Goal: Communication & Community: Share content

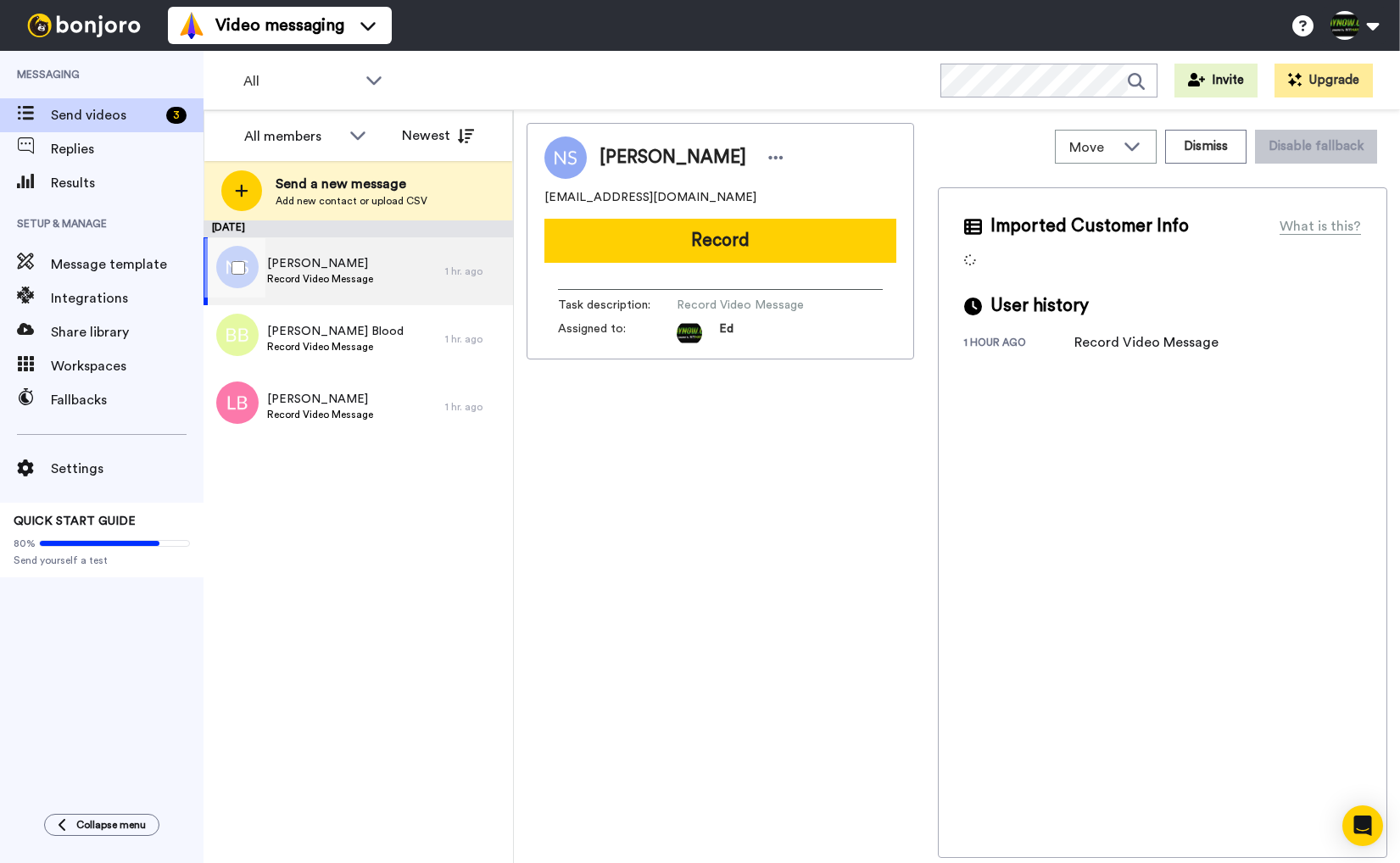
click at [419, 271] on div "[PERSON_NAME] Record Video Message" at bounding box center [324, 271] width 241 height 68
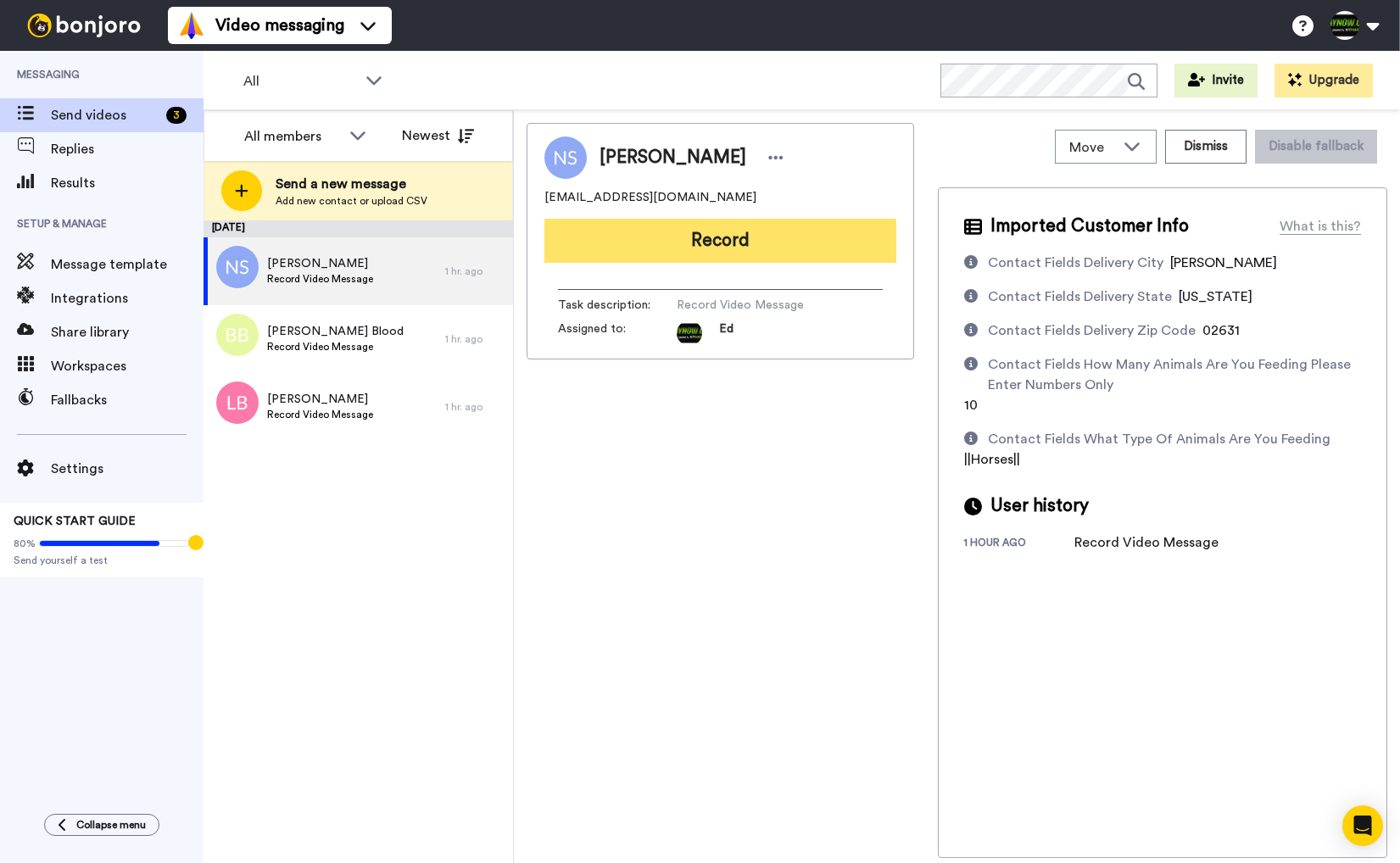
click at [779, 239] on button "Record" at bounding box center [720, 240] width 352 height 44
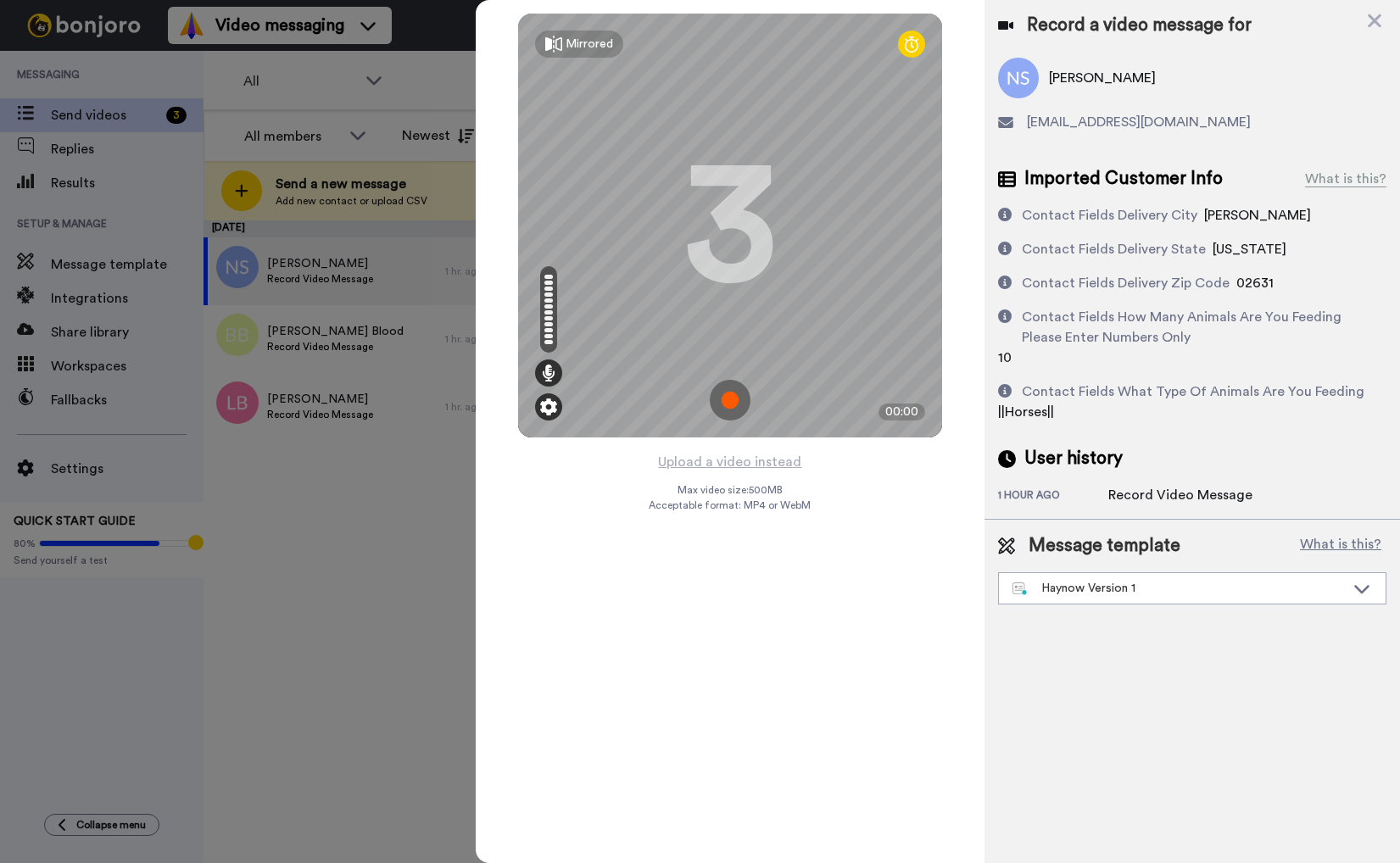
click at [557, 407] on img at bounding box center [549, 407] width 17 height 17
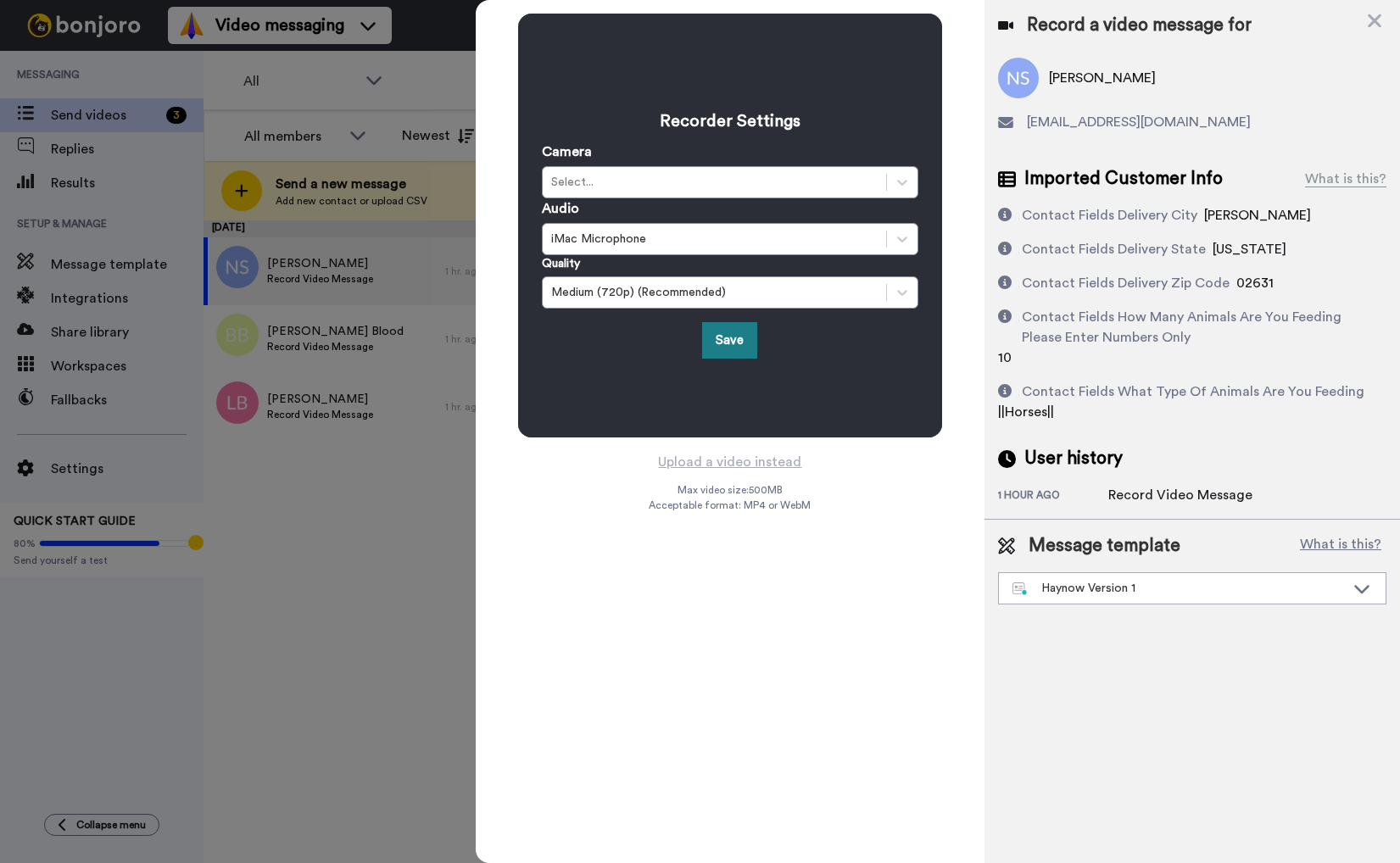
click at [737, 338] on button "Save" at bounding box center [730, 340] width 55 height 36
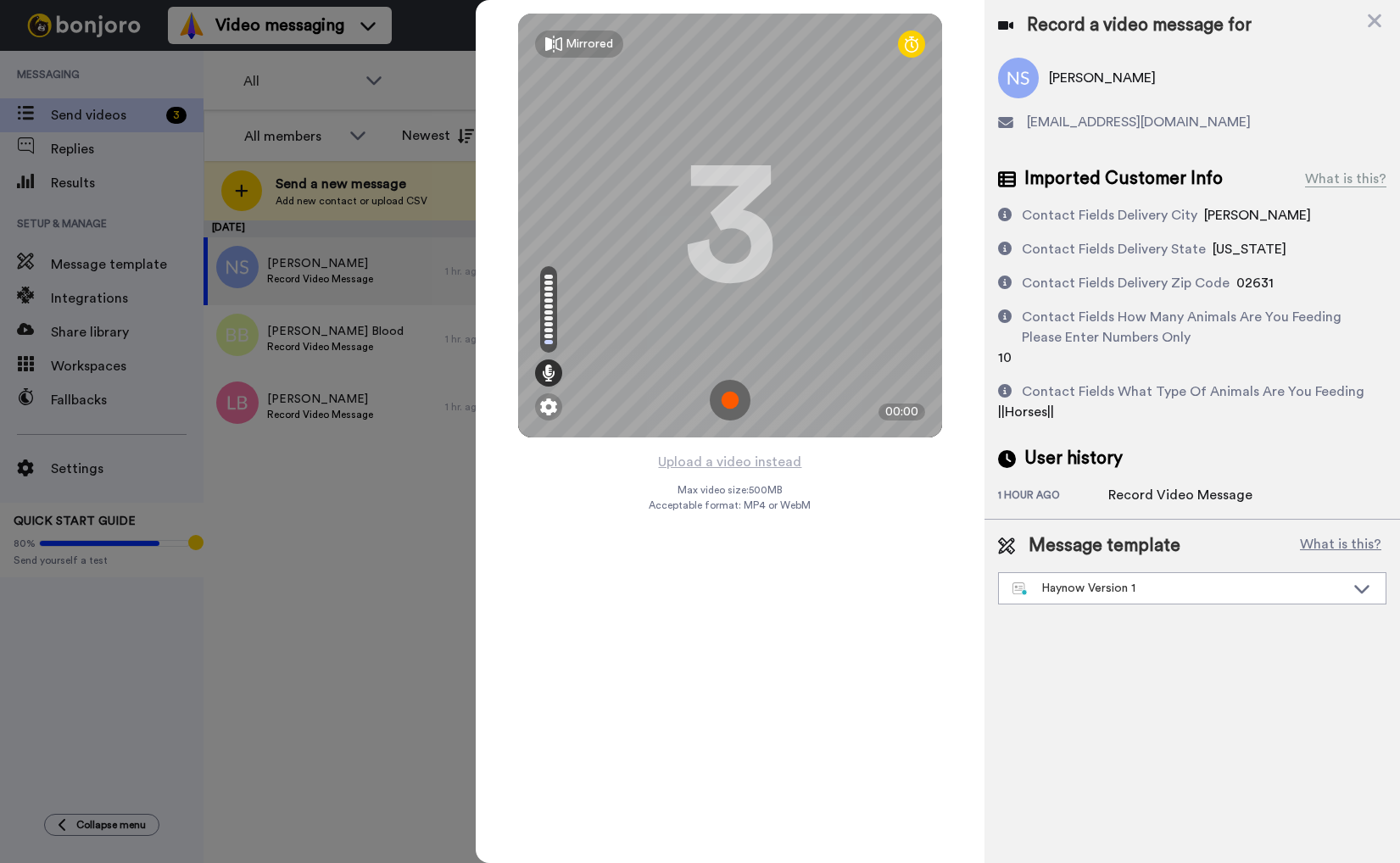
click at [730, 400] on img at bounding box center [730, 400] width 40 height 40
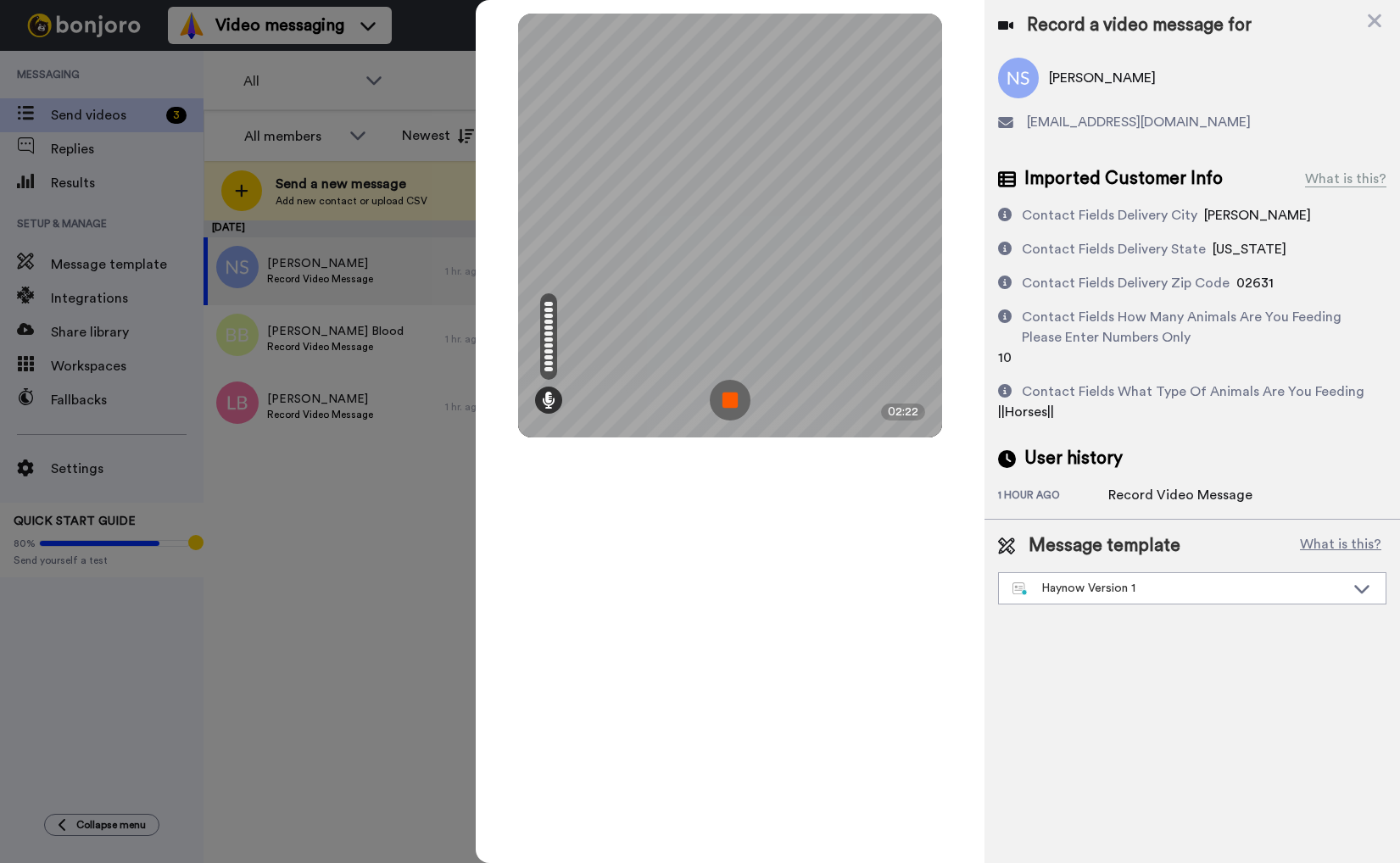
click at [732, 401] on img at bounding box center [730, 400] width 40 height 40
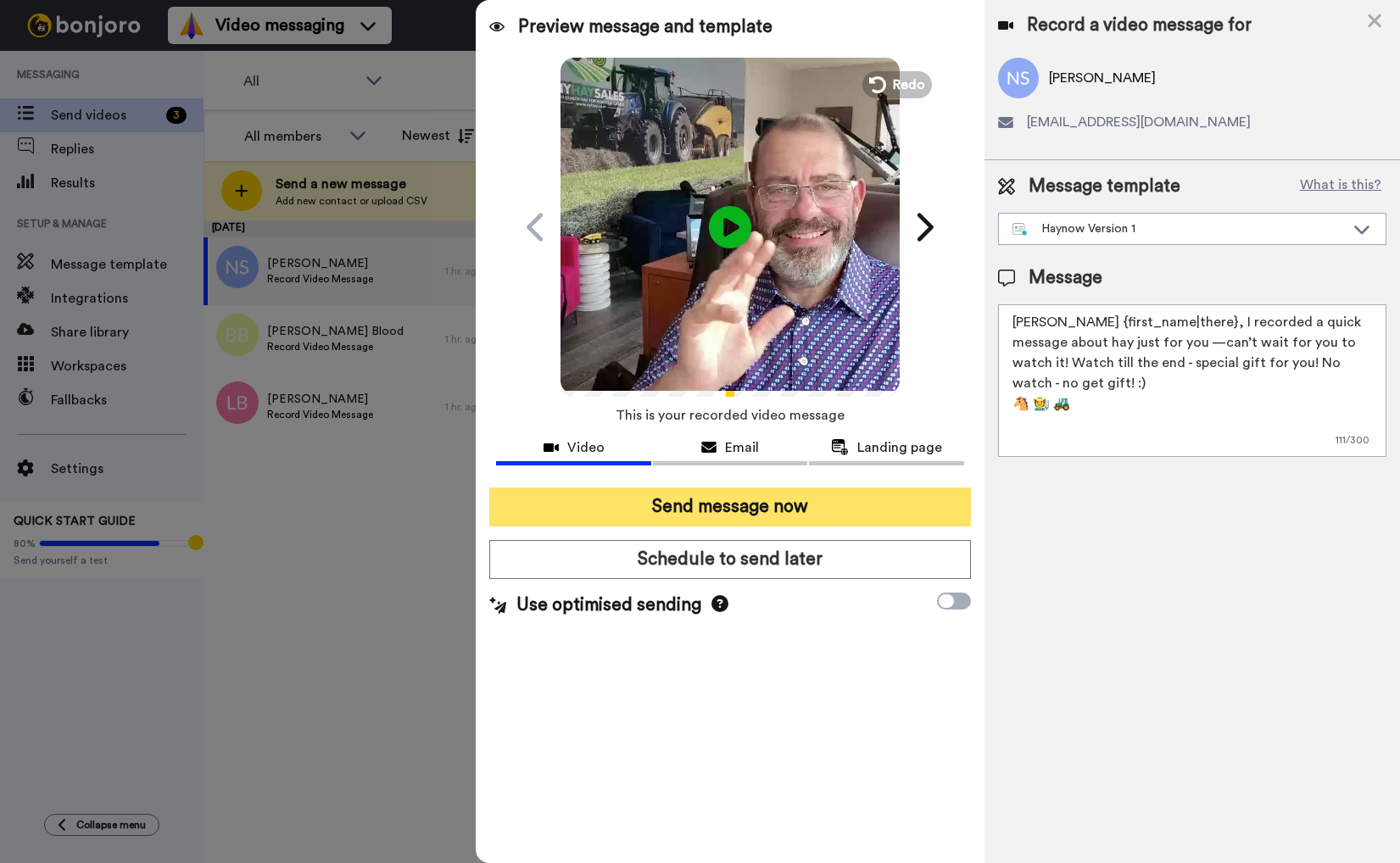
click at [753, 504] on button "Send message now" at bounding box center [730, 506] width 481 height 39
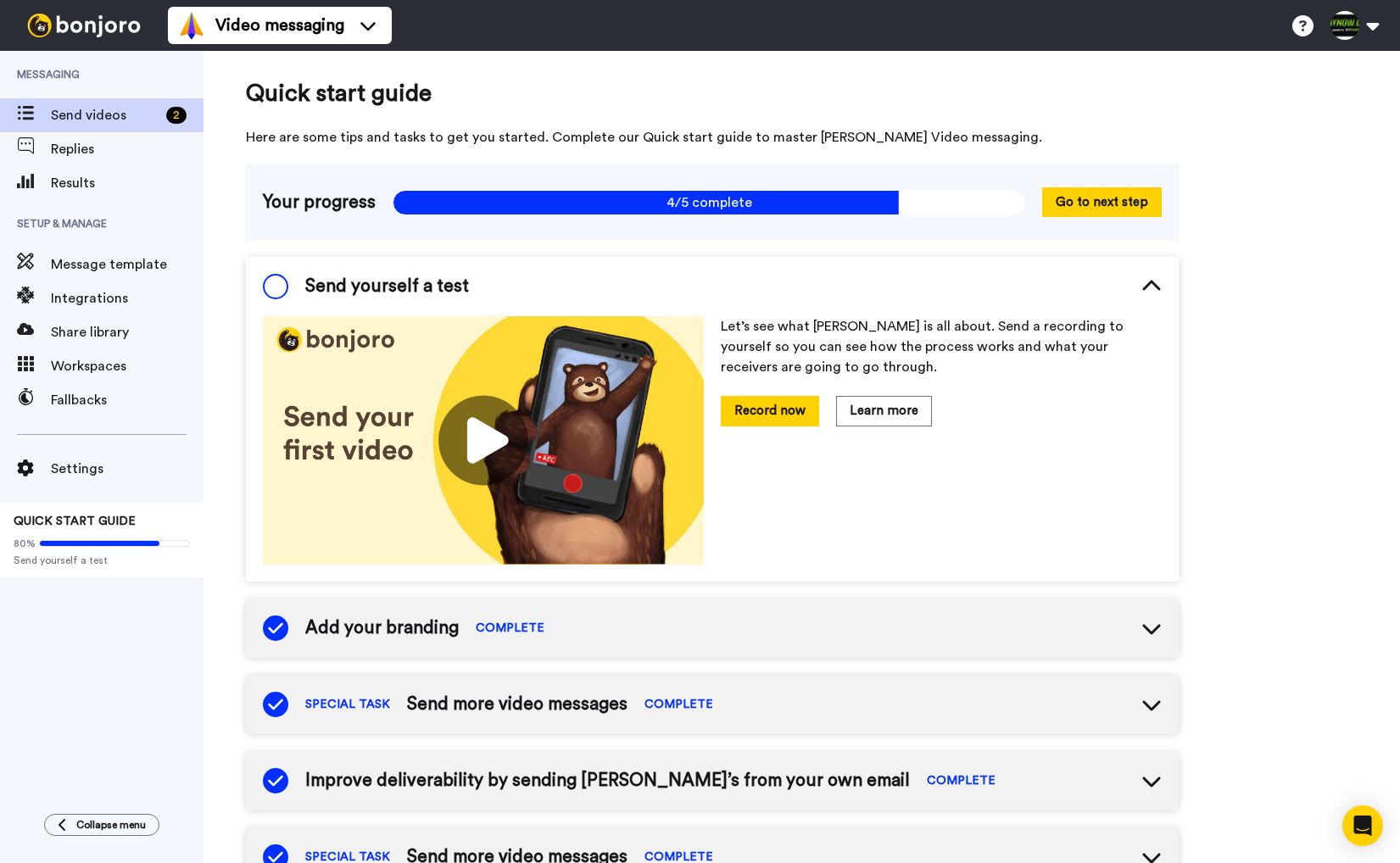
click at [104, 119] on span "Send videos" at bounding box center [105, 115] width 109 height 21
